Goal: Task Accomplishment & Management: Use online tool/utility

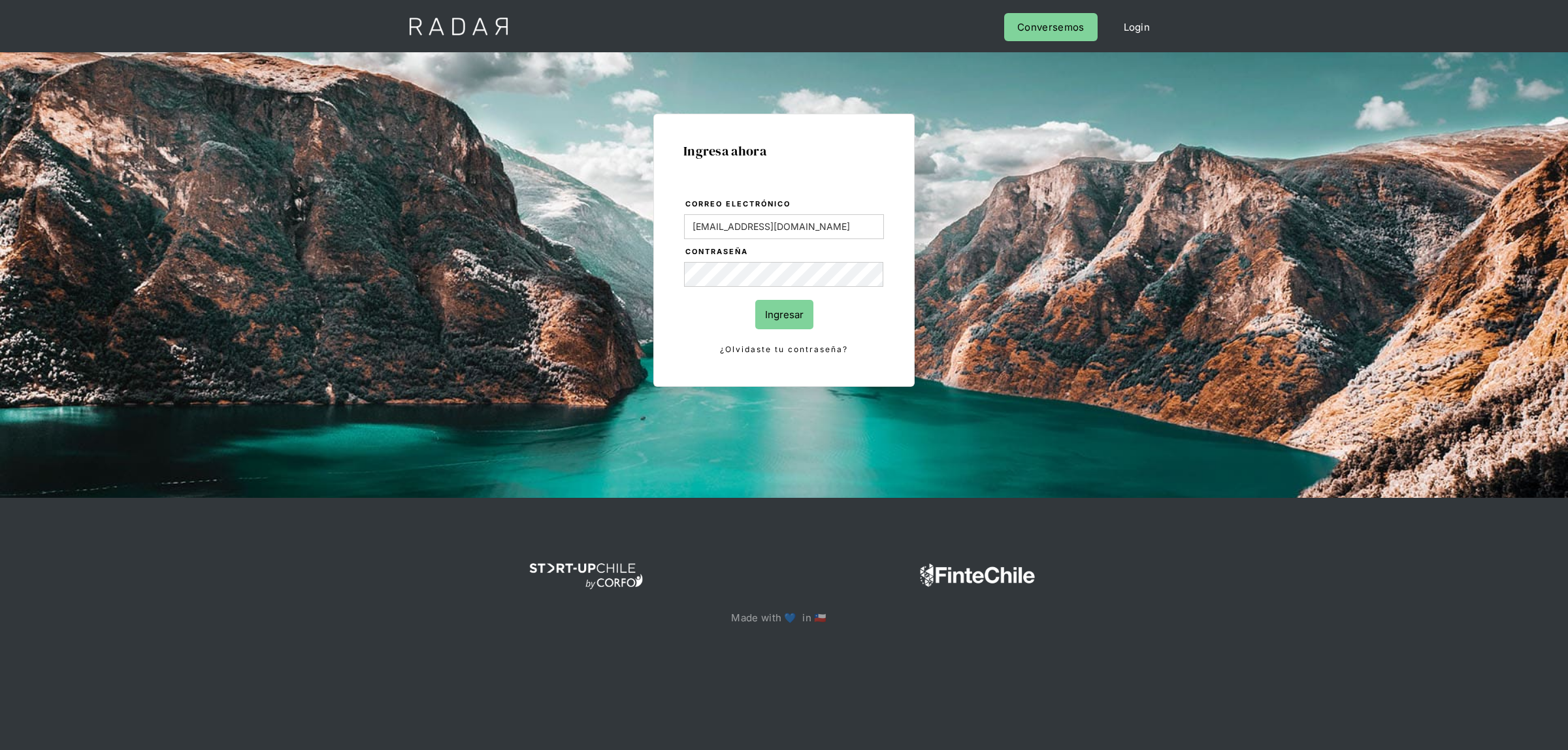
click at [780, 311] on input "Ingresar" at bounding box center [784, 314] width 58 height 29
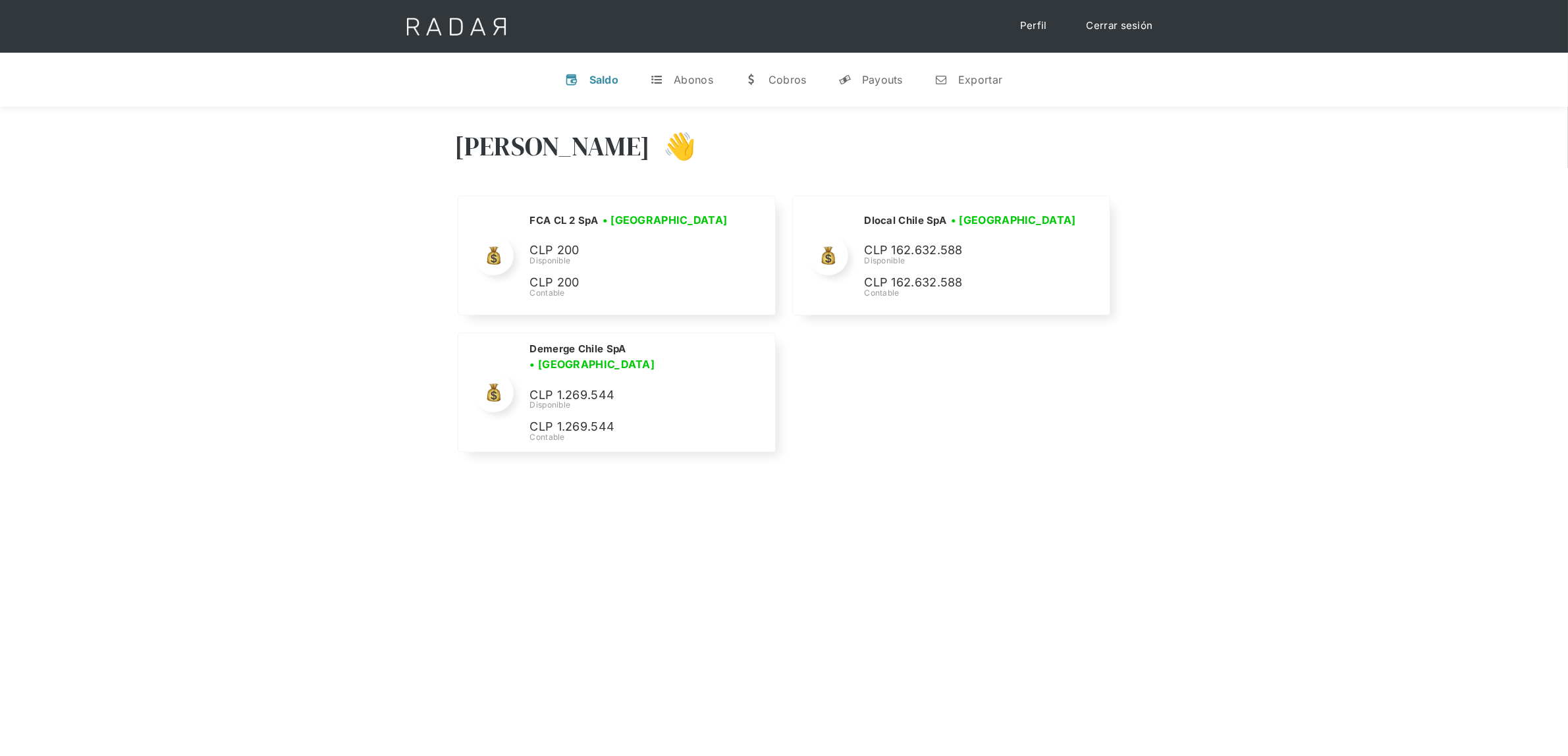
click at [785, 313] on div "Nombre de la empresa • [GEOGRAPHIC_DATA] • Desconectada N/A Disponible N/A Cont…" at bounding box center [784, 328] width 658 height 264
click at [950, 80] on link "n Exportar" at bounding box center [969, 80] width 89 height 35
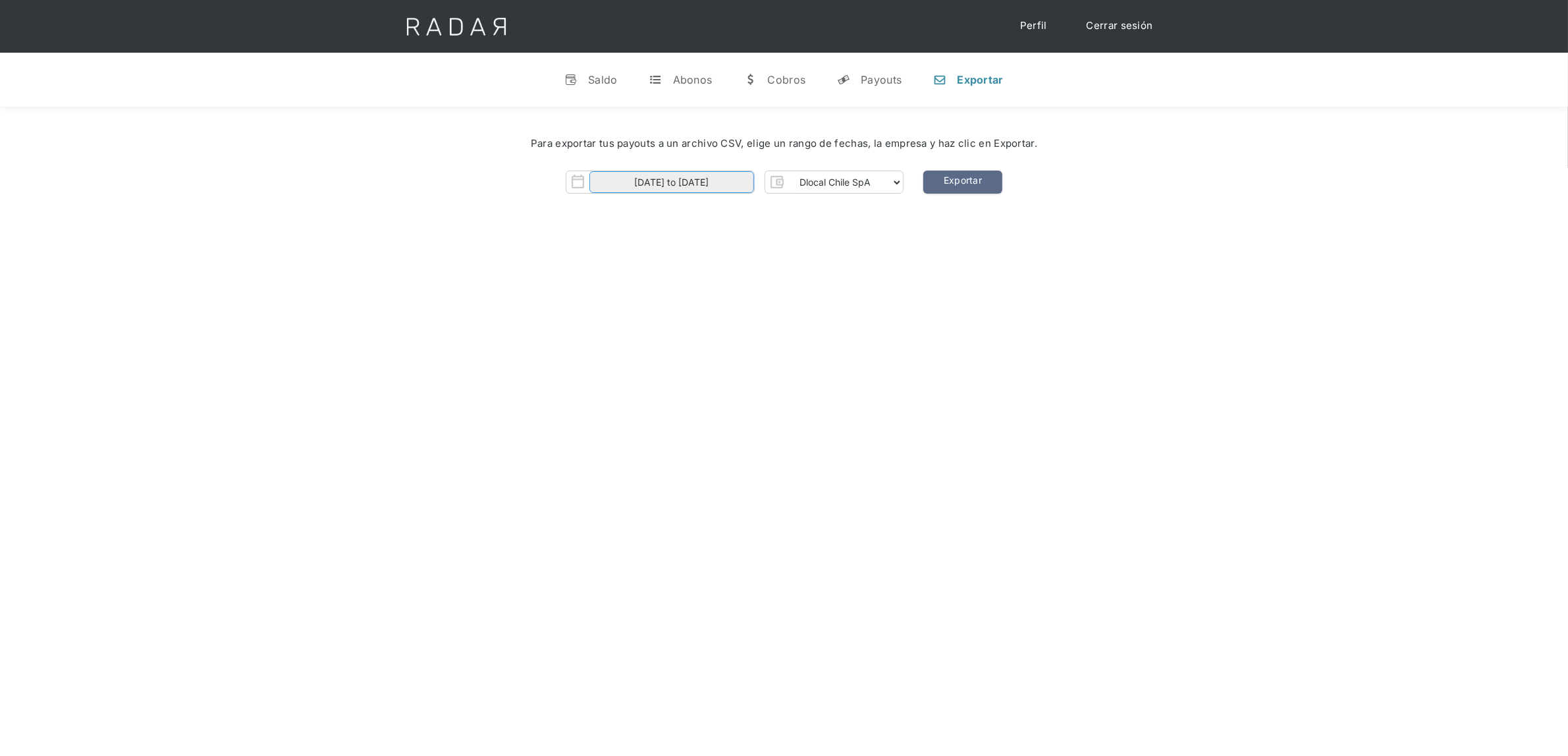
click at [685, 184] on input "[DATE] to [DATE]" at bounding box center [671, 182] width 165 height 22
click at [634, 303] on span "11" at bounding box center [631, 302] width 26 height 26
click at [728, 300] on span "14" at bounding box center [718, 302] width 26 height 26
type input "[DATE] to [DATE]"
click at [883, 275] on div "[PERSON_NAME] 👋 Cargando tus cuentas... Nombre de la empresa • [GEOGRAPHIC_DATA…" at bounding box center [784, 485] width 1568 height 756
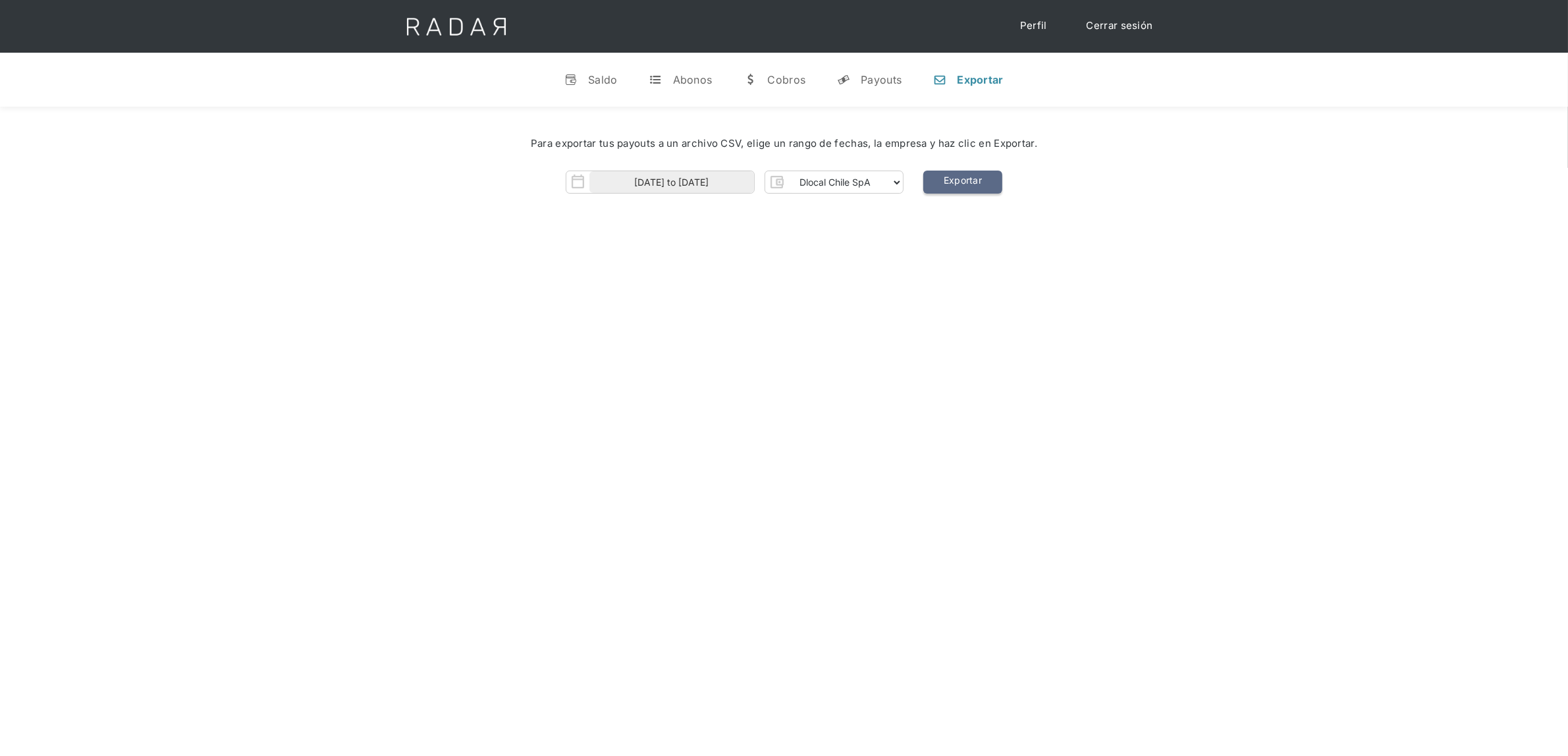
click at [949, 186] on link "Exportar" at bounding box center [963, 182] width 79 height 23
click at [966, 247] on div "[PERSON_NAME] 👋 Cargando tus cuentas... Nombre de la empresa • [GEOGRAPHIC_DATA…" at bounding box center [784, 485] width 1568 height 756
click at [748, 405] on div "[PERSON_NAME] 👋 Cargando tus cuentas... Nombre de la empresa • [GEOGRAPHIC_DATA…" at bounding box center [784, 485] width 1568 height 756
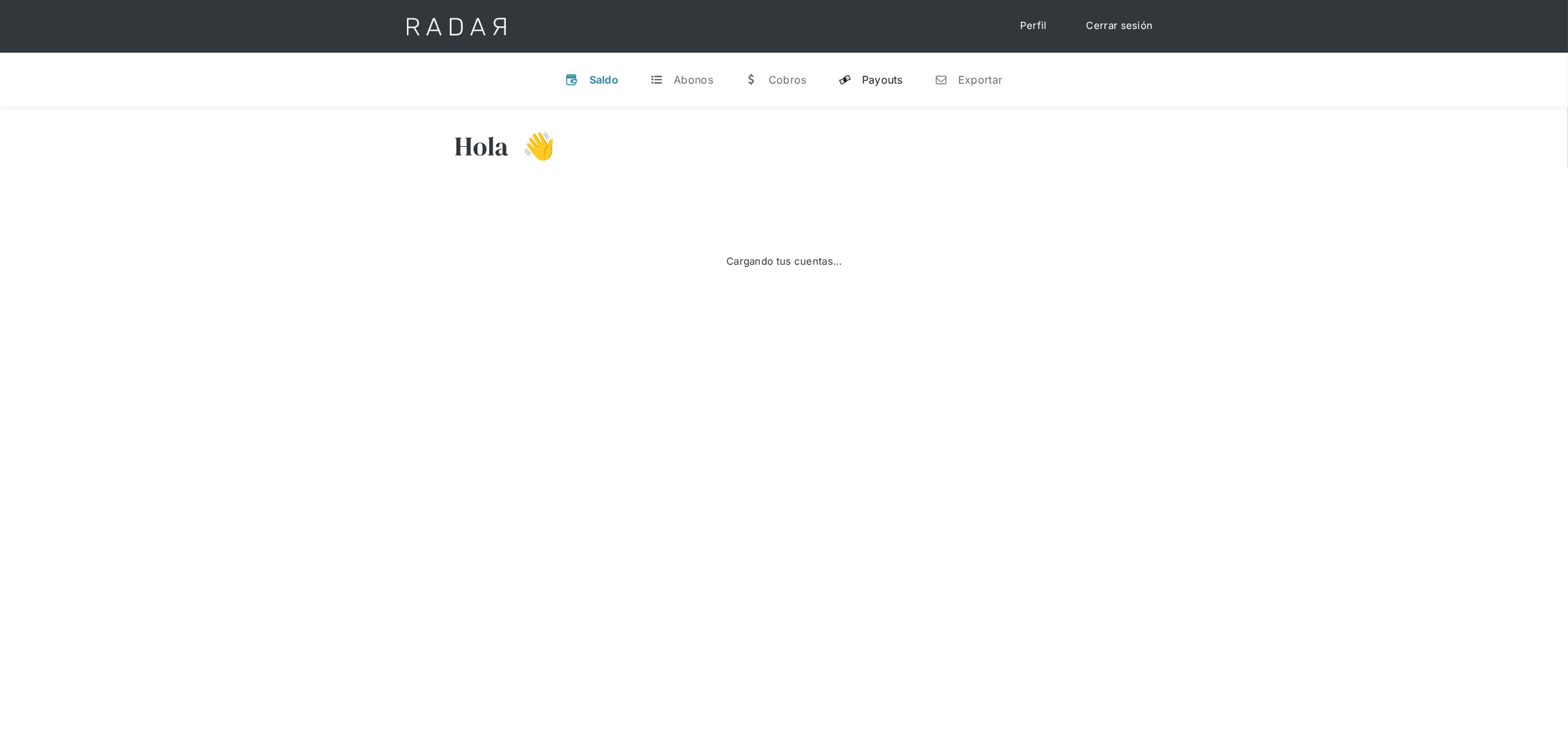
click at [851, 86] on link "y Payouts" at bounding box center [870, 80] width 86 height 35
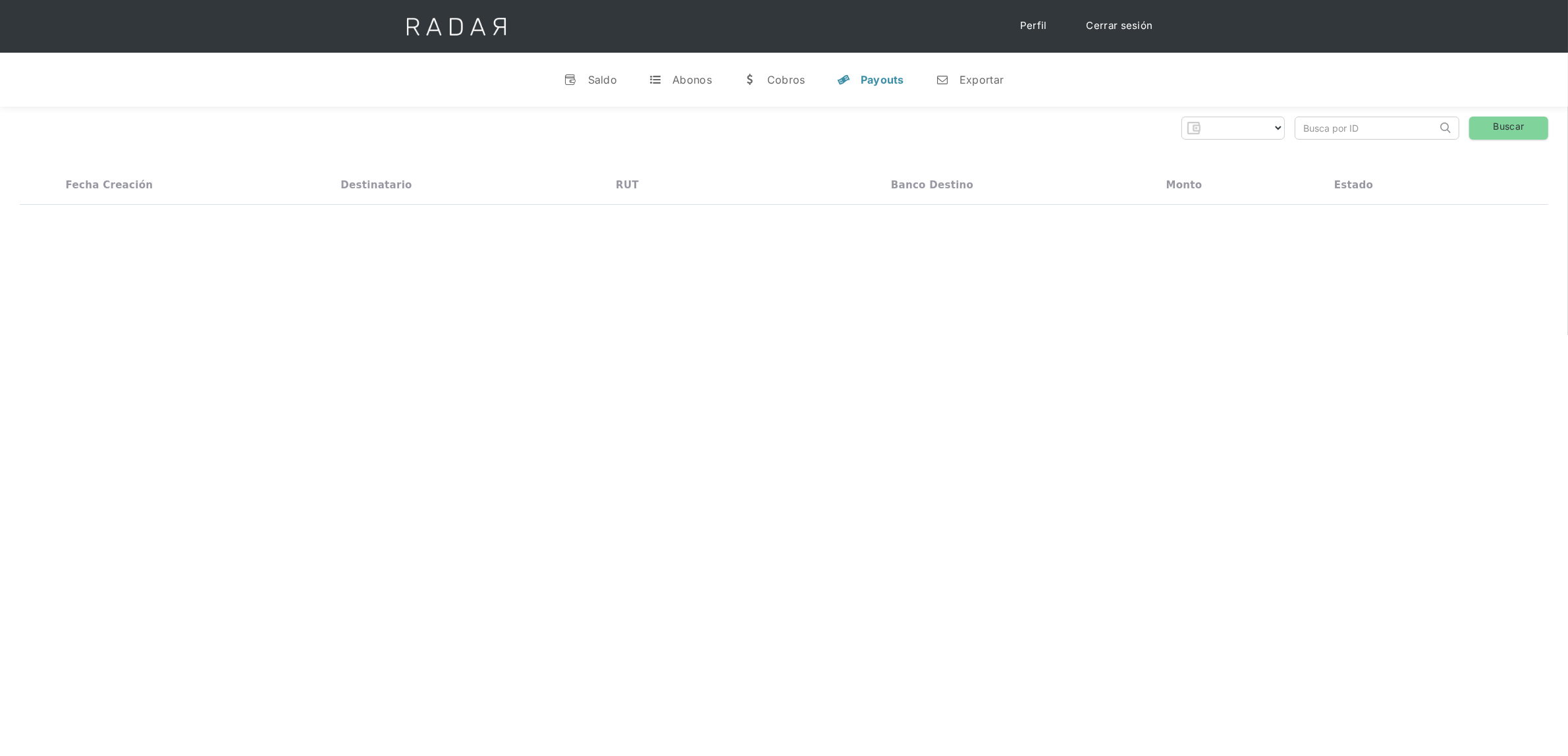
select select "dlocal"
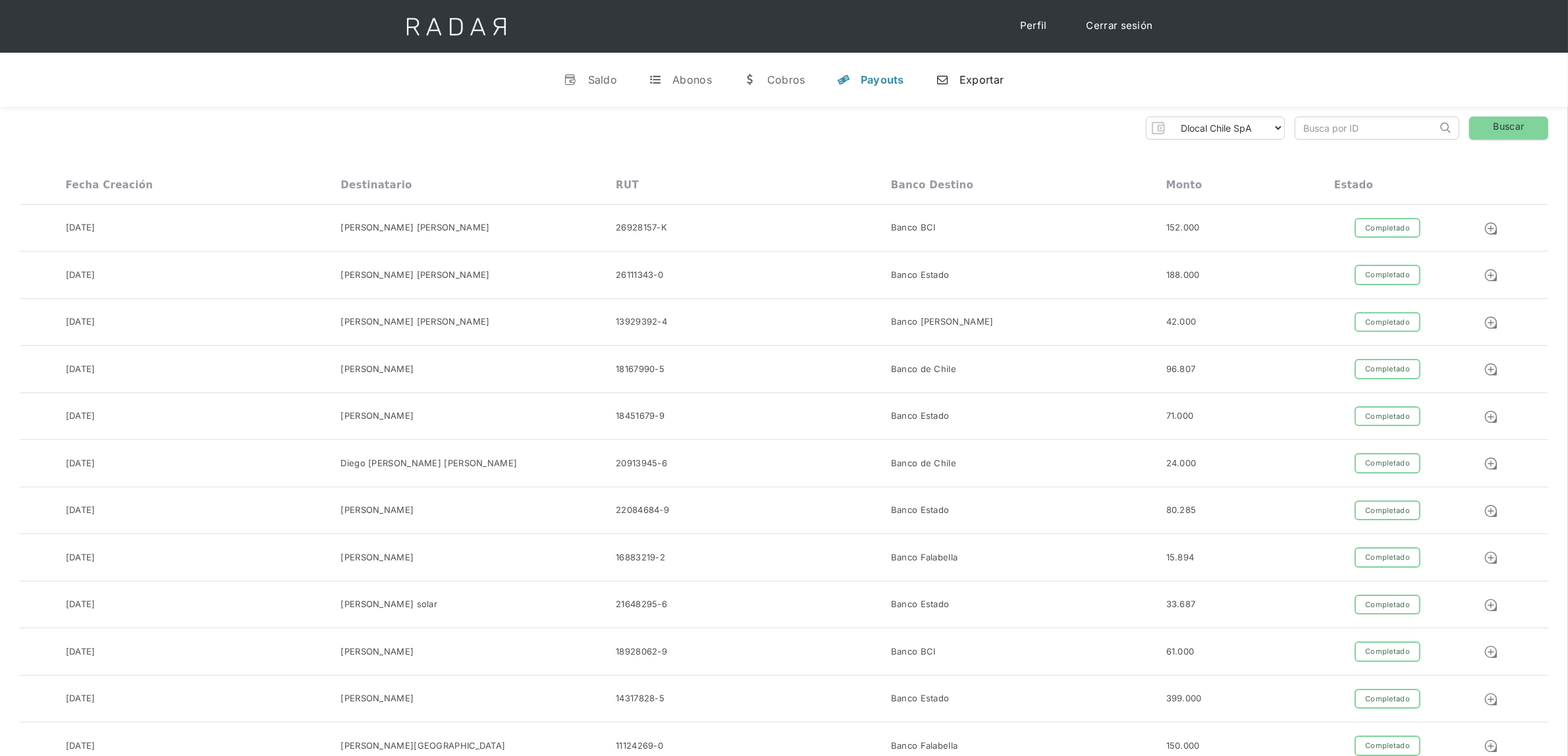
click at [962, 84] on div "Exportar" at bounding box center [981, 80] width 44 height 13
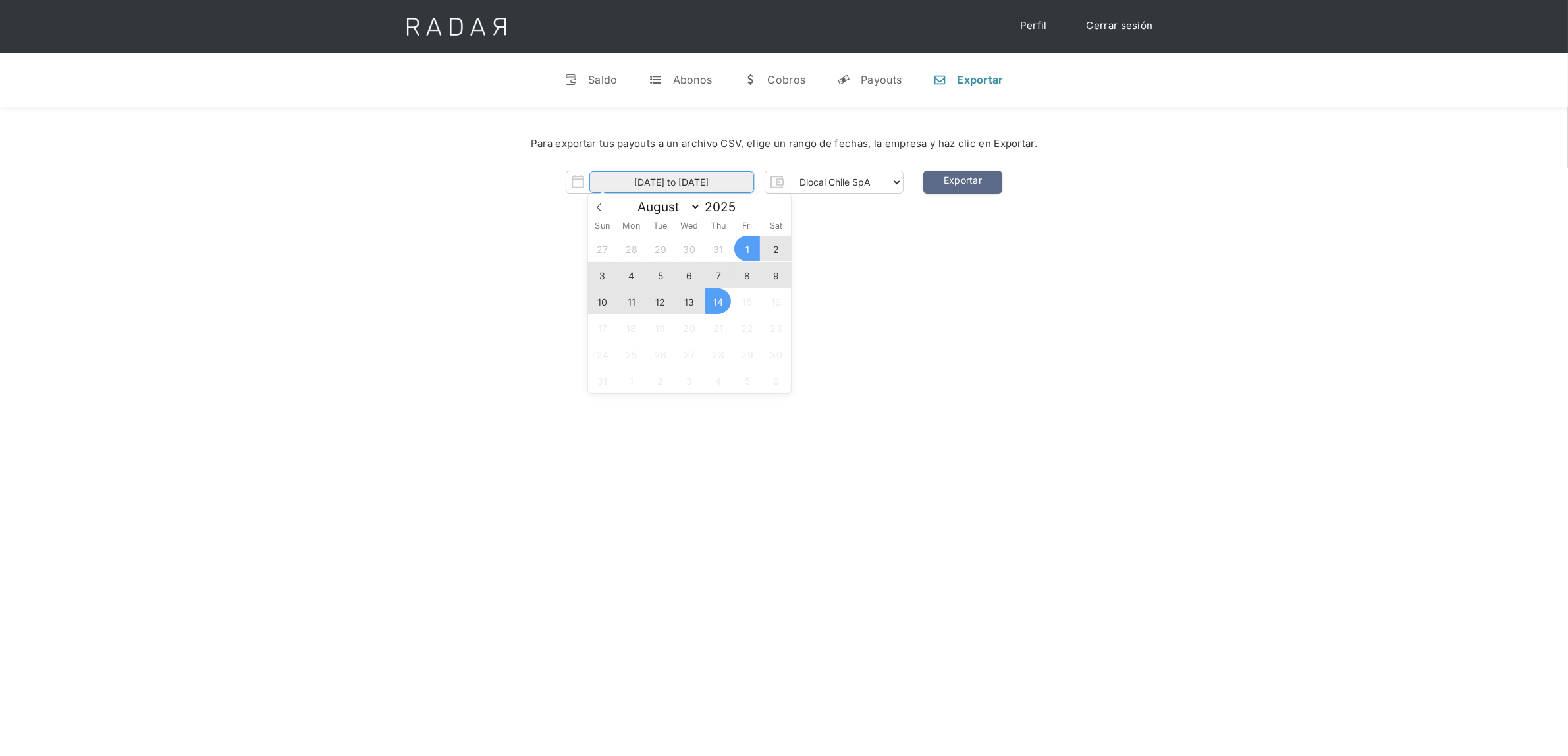
click at [677, 184] on input "[DATE] to [DATE]" at bounding box center [671, 182] width 165 height 22
click at [606, 298] on span "10" at bounding box center [602, 302] width 26 height 26
click at [713, 303] on span "14" at bounding box center [718, 302] width 26 height 26
type input "10-08-2025 to 14-08-2025"
click at [864, 284] on div "[PERSON_NAME] 👋 Cargando tus cuentas... Nombre de la empresa • [GEOGRAPHIC_DATA…" at bounding box center [784, 485] width 1568 height 756
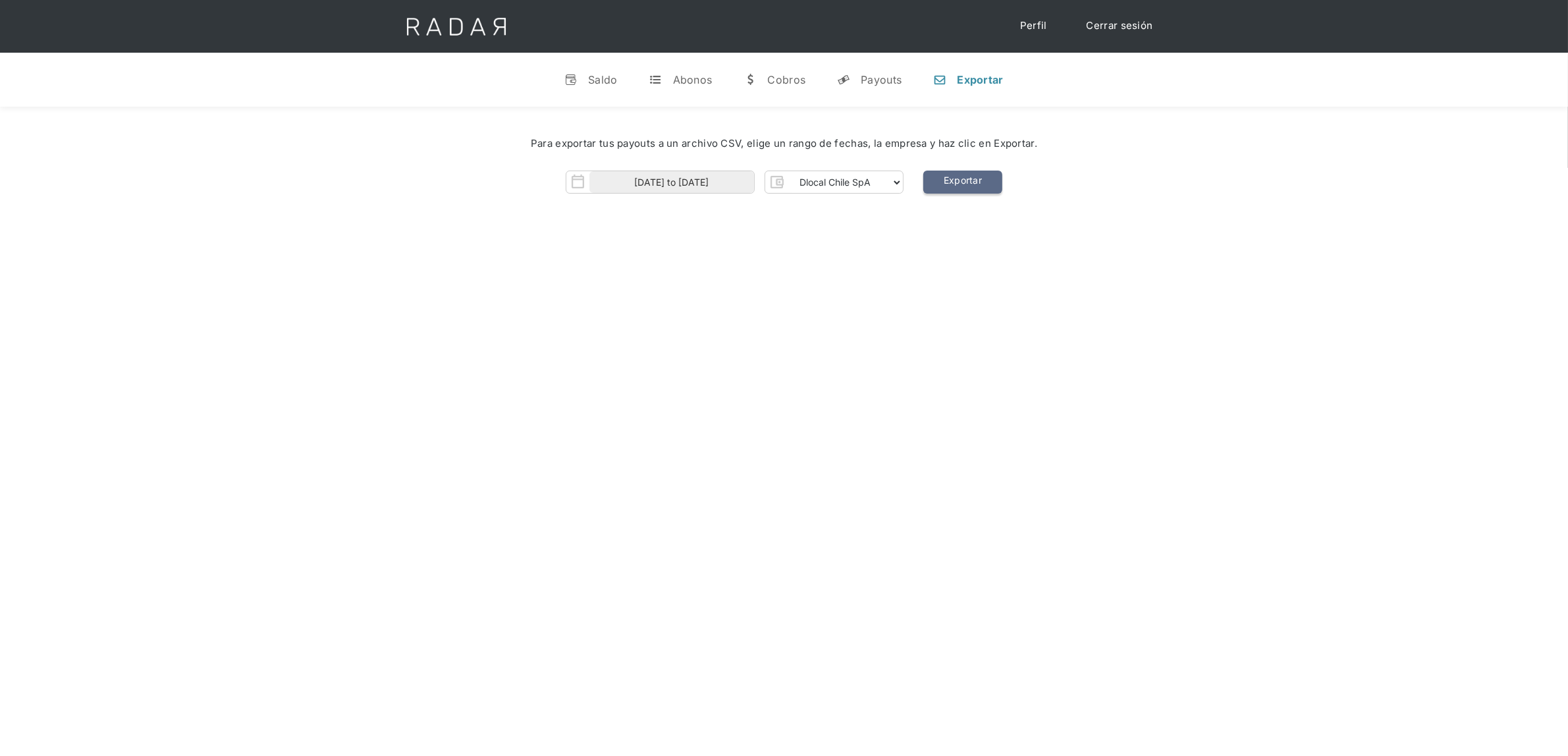
click at [958, 176] on link "Exportar" at bounding box center [963, 182] width 79 height 23
